Goal: Task Accomplishment & Management: Manage account settings

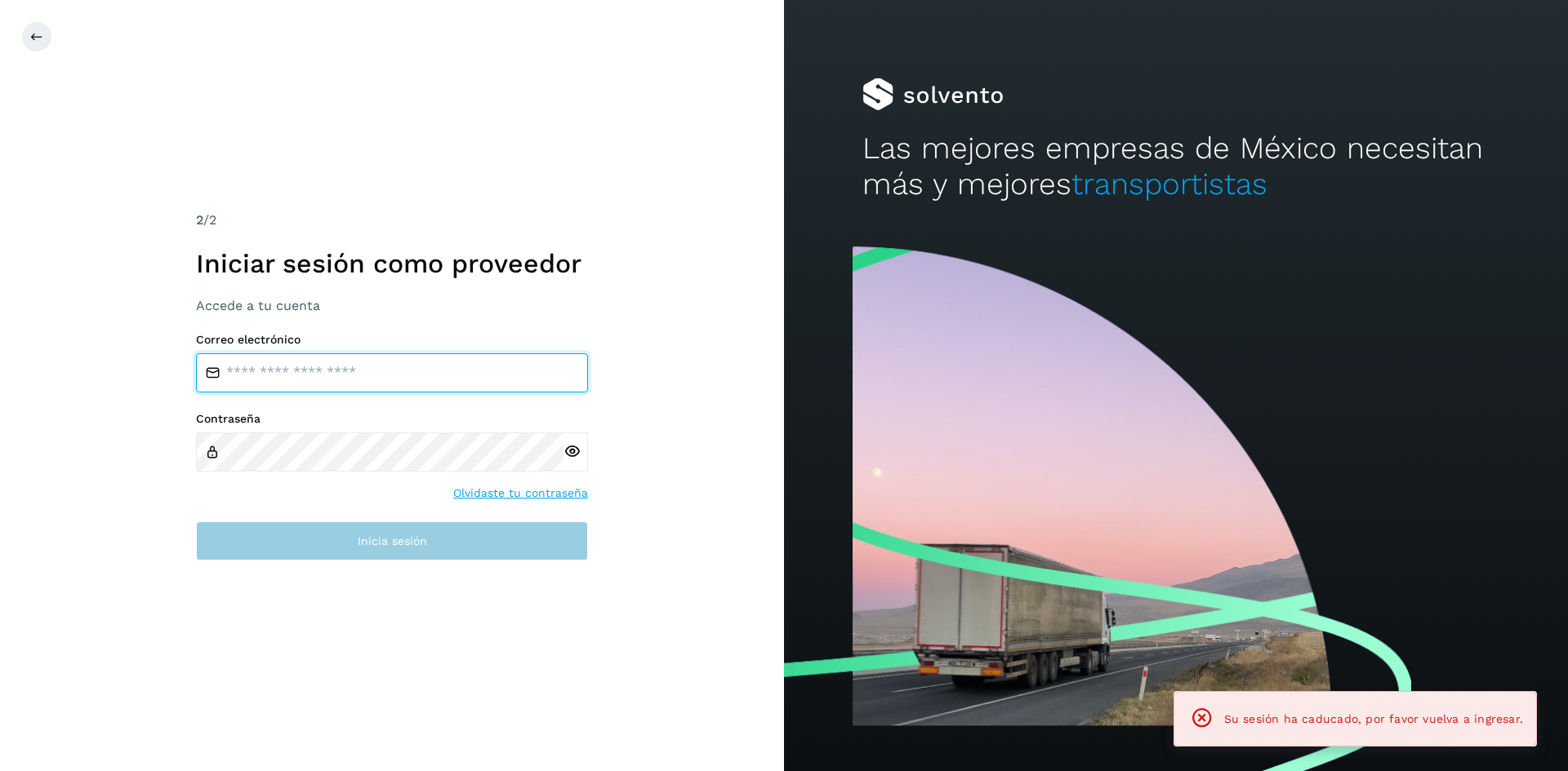
type input "**********"
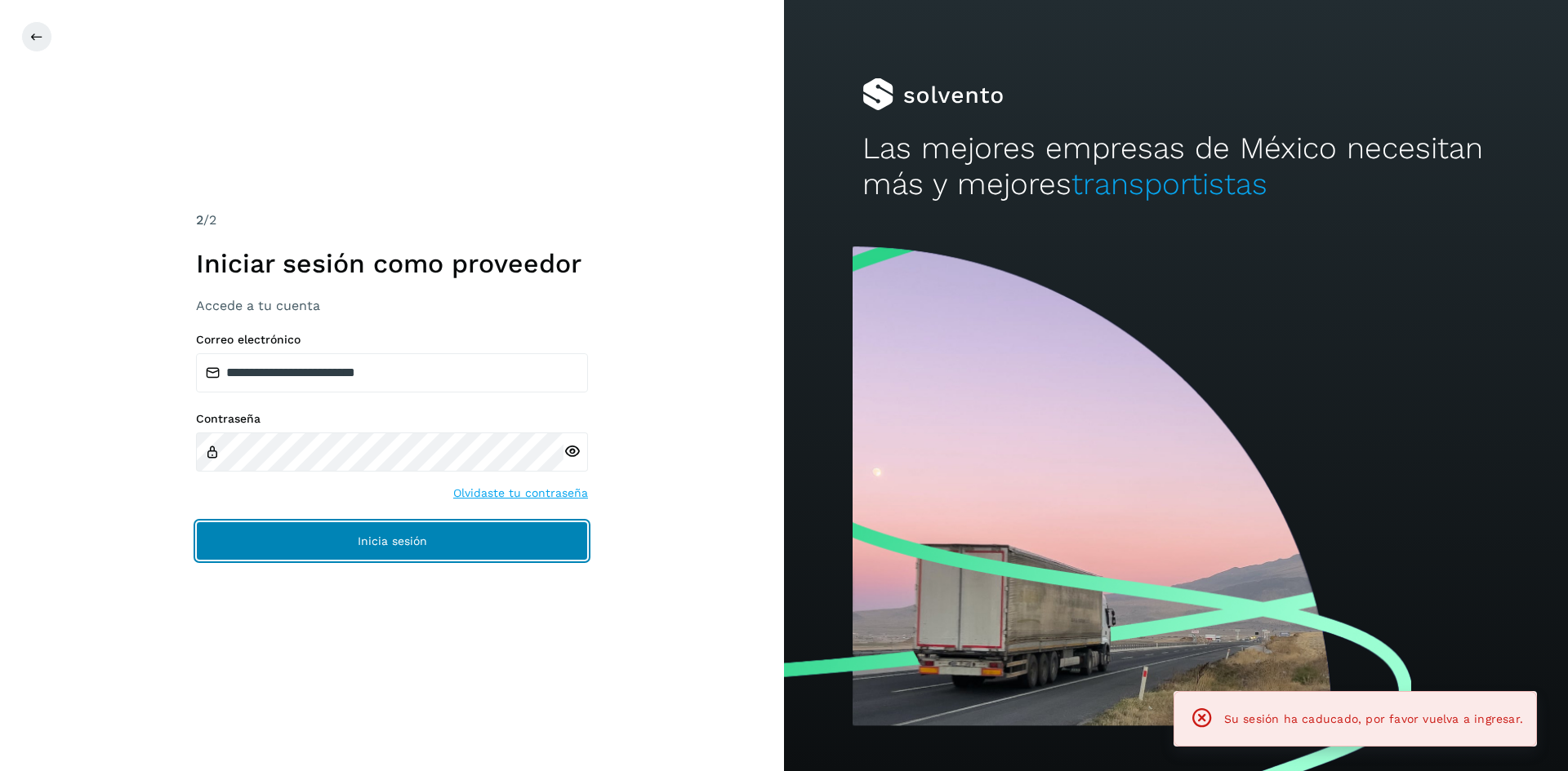
click at [315, 540] on button "Inicia sesión" at bounding box center [392, 542] width 392 height 39
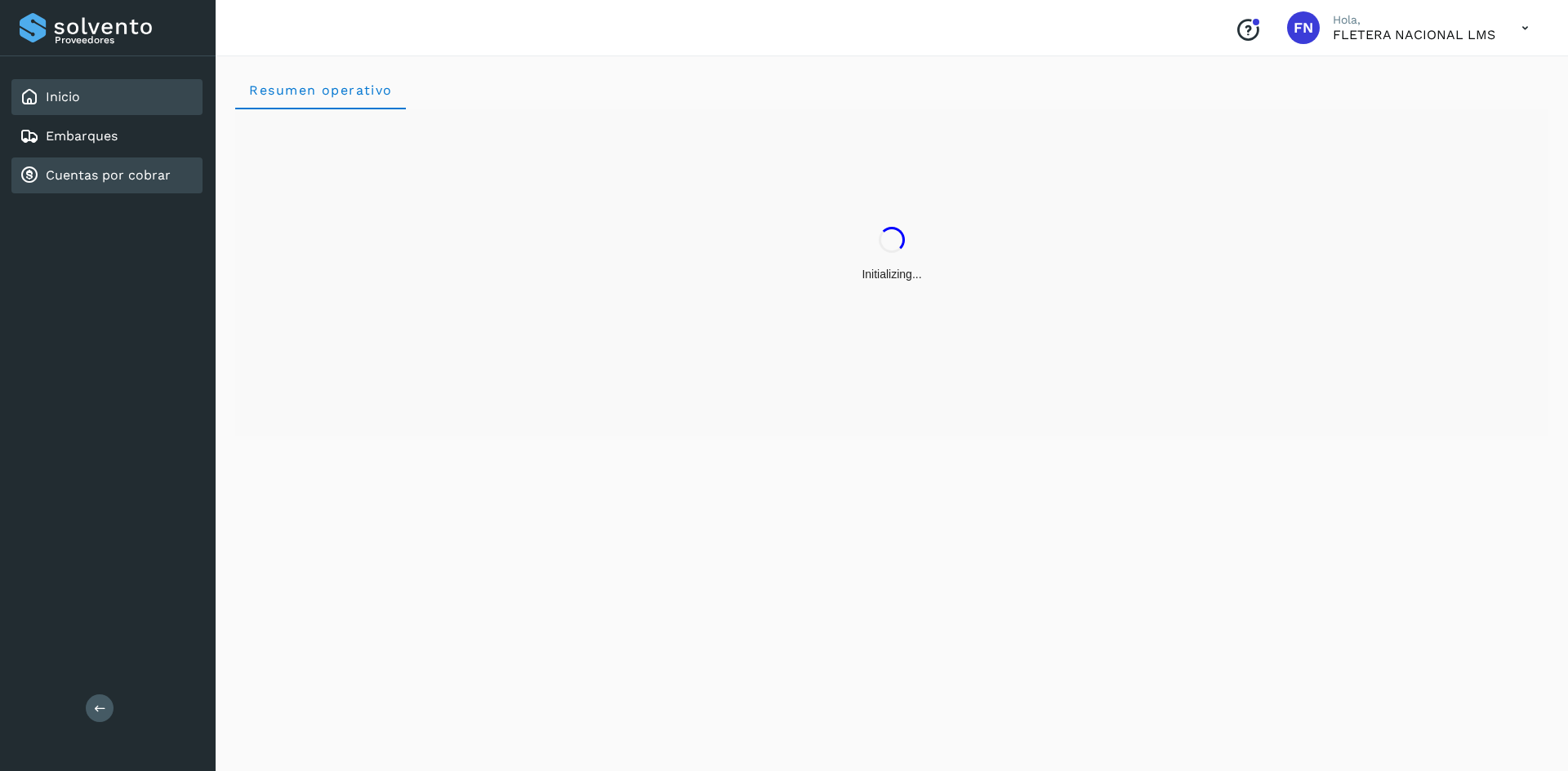
click at [99, 181] on link "Cuentas por cobrar" at bounding box center [107, 175] width 125 height 16
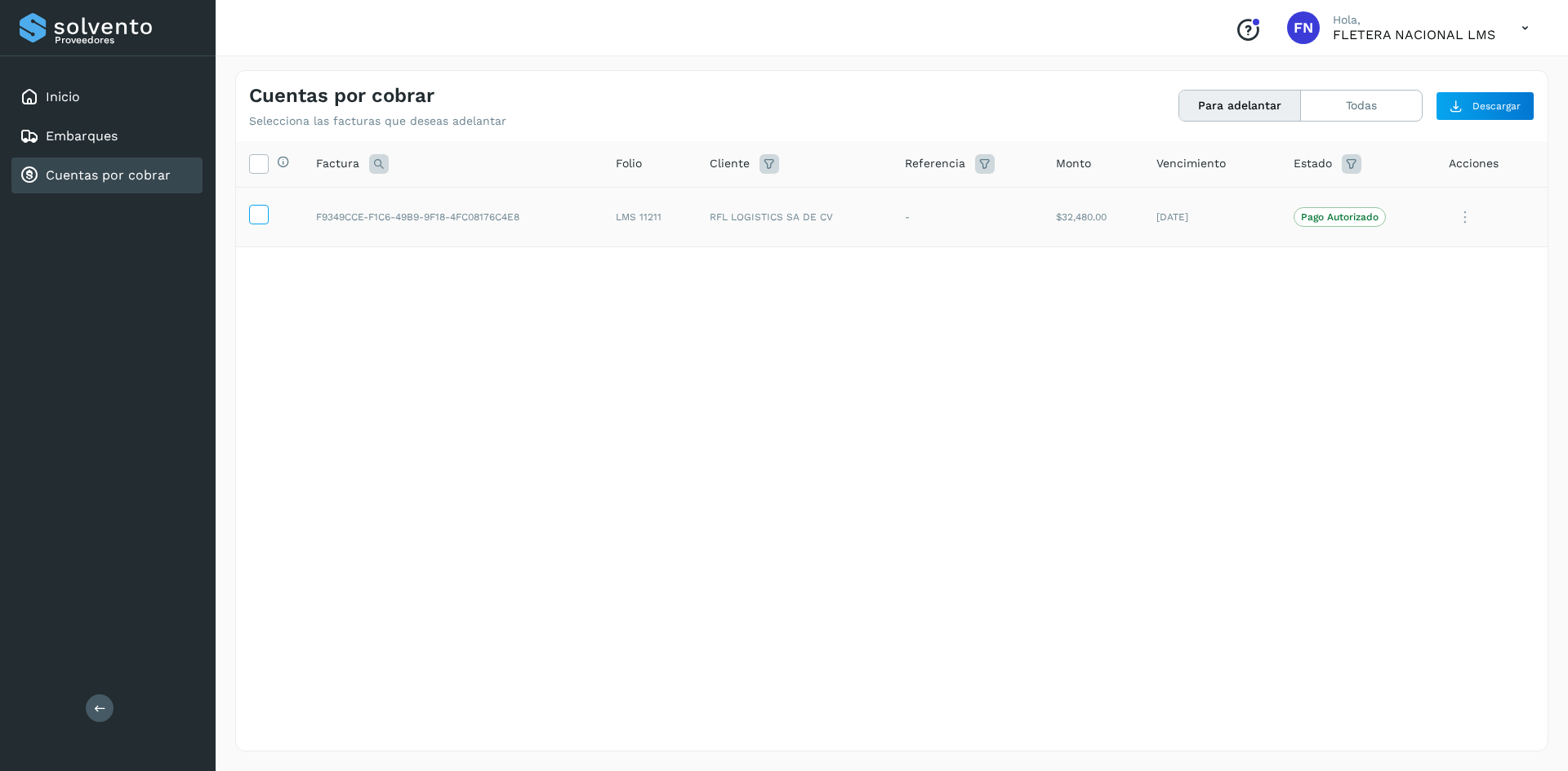
click at [255, 214] on icon at bounding box center [258, 213] width 17 height 17
